Goal: Navigation & Orientation: Find specific page/section

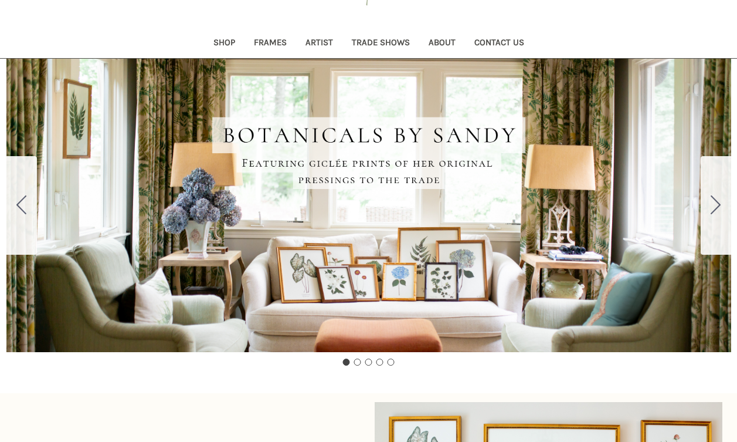
scroll to position [47, 0]
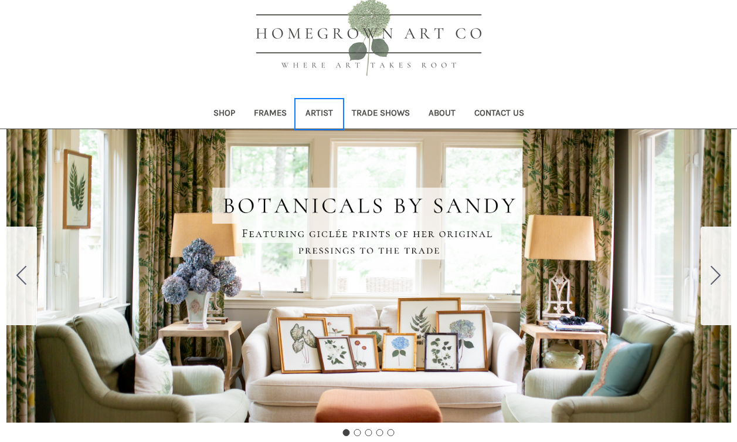
click at [317, 111] on link "Artist" at bounding box center [319, 114] width 46 height 29
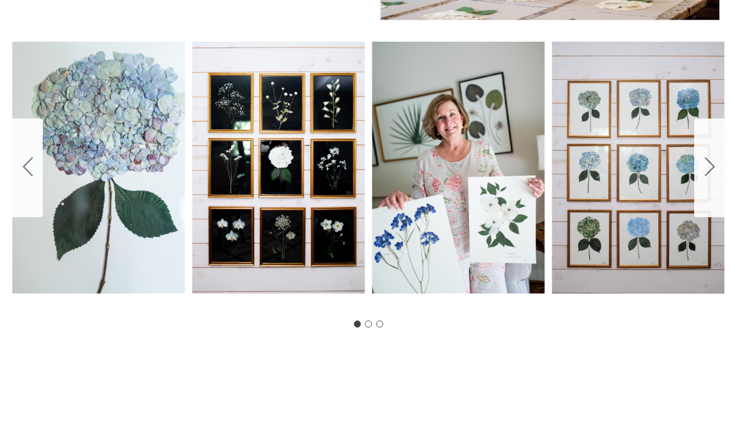
scroll to position [711, 0]
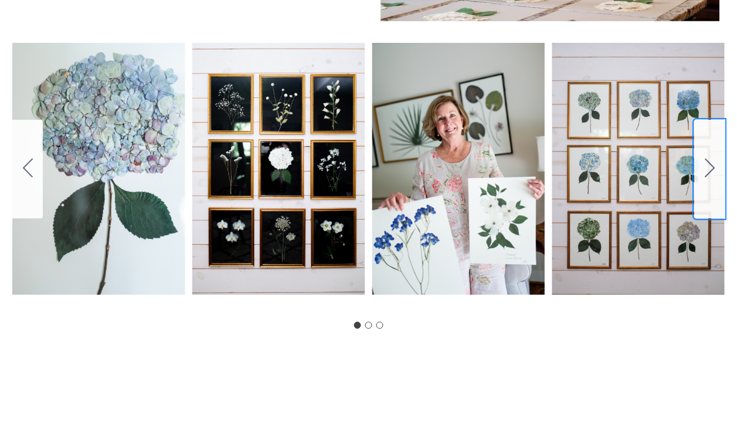
click at [719, 154] on button "Go to slide 2" at bounding box center [710, 169] width 31 height 99
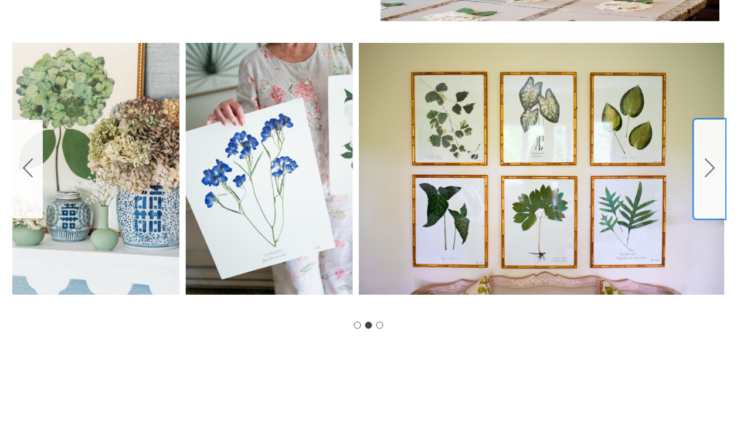
click at [719, 154] on button "Go to slide 3" at bounding box center [710, 169] width 31 height 99
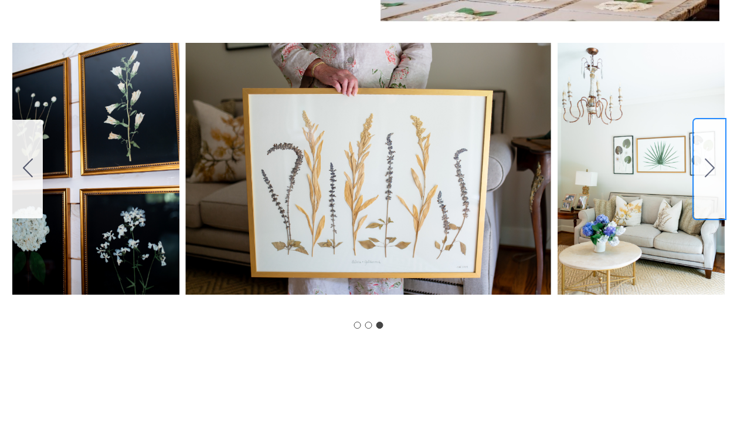
click at [719, 154] on button "Go to slide 1" at bounding box center [710, 169] width 31 height 99
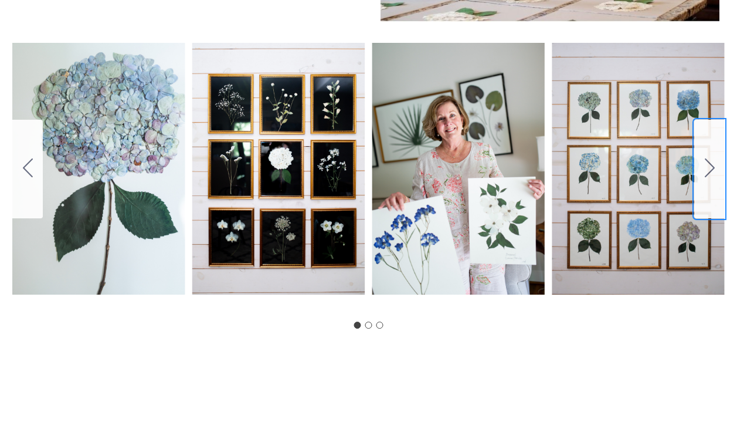
click at [719, 154] on button "Go to slide 2" at bounding box center [710, 169] width 31 height 99
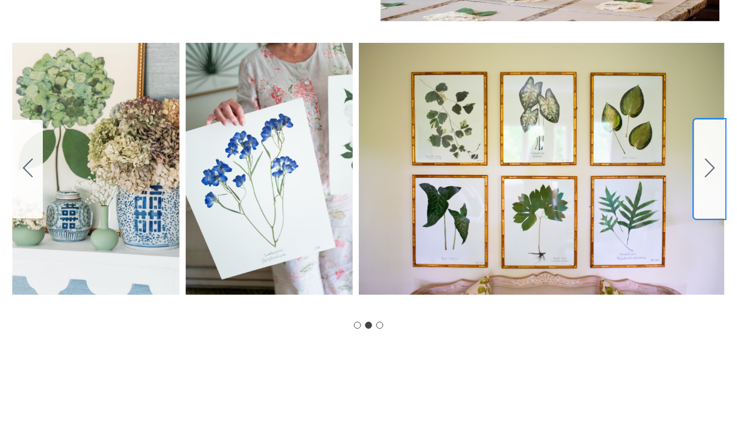
click at [719, 154] on button "Go to slide 3" at bounding box center [710, 169] width 31 height 99
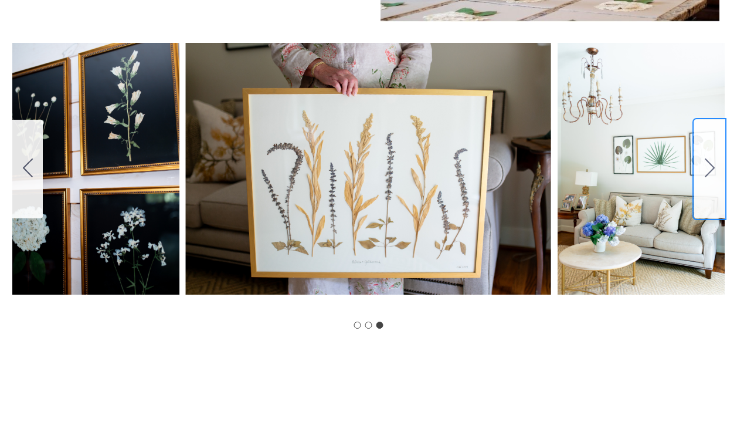
click at [719, 154] on button "Go to slide 1" at bounding box center [710, 169] width 31 height 99
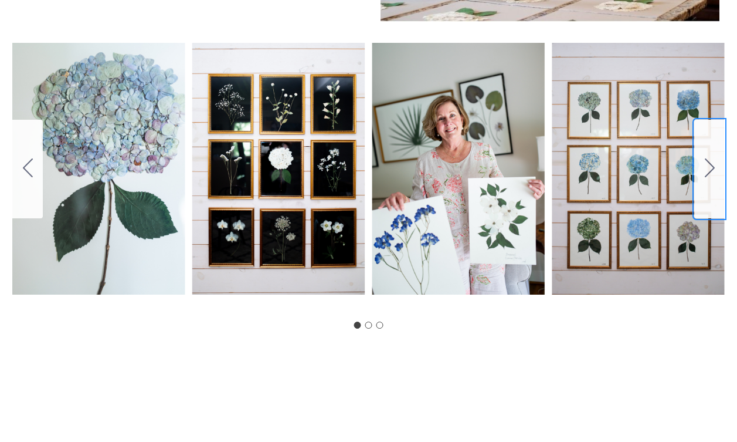
click at [719, 154] on button "Go to slide 2" at bounding box center [710, 169] width 31 height 99
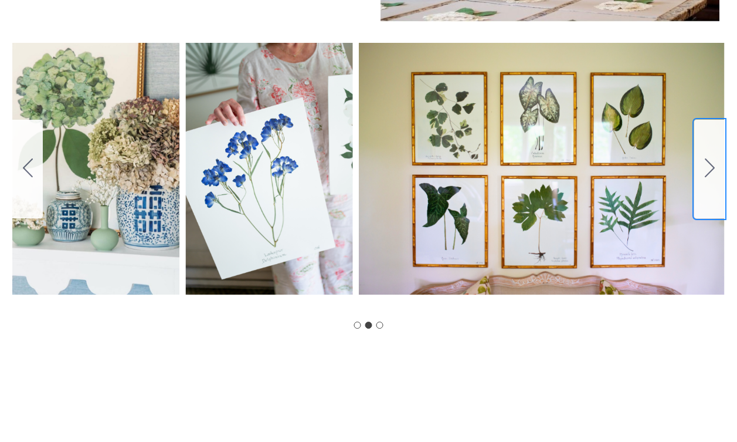
click at [719, 154] on button "Go to slide 3" at bounding box center [710, 169] width 31 height 99
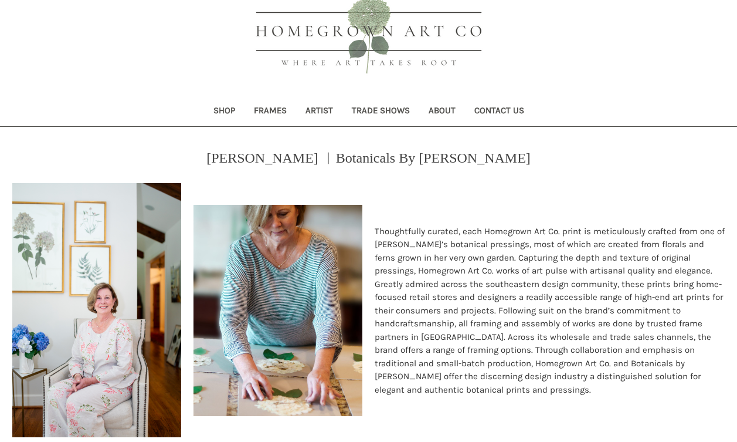
scroll to position [0, 0]
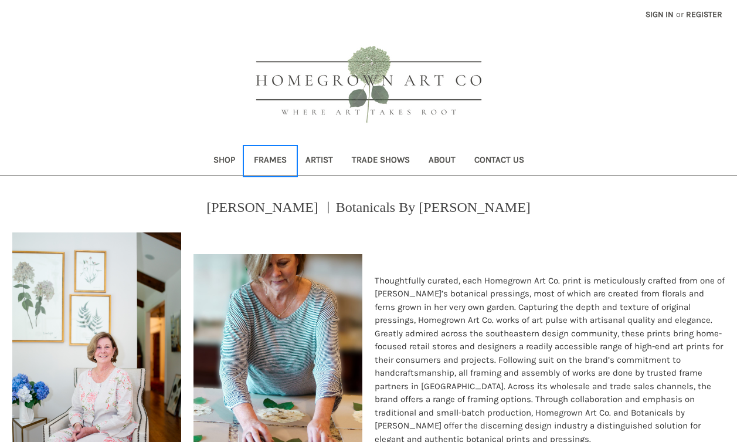
click at [275, 163] on link "Frames" at bounding box center [271, 161] width 52 height 29
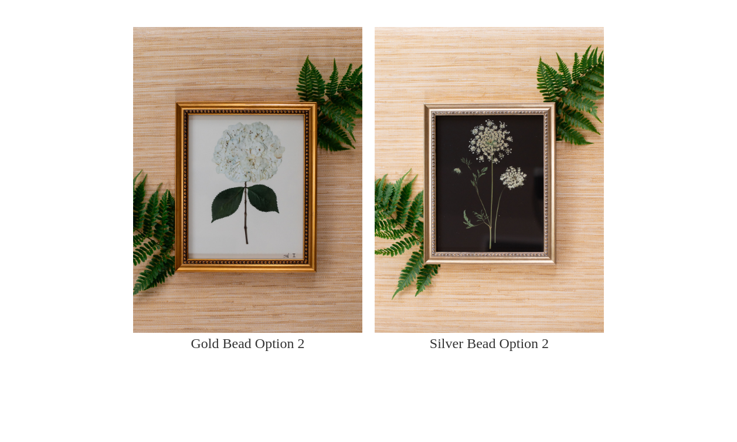
scroll to position [1693, 0]
